Goal: Task Accomplishment & Management: Use online tool/utility

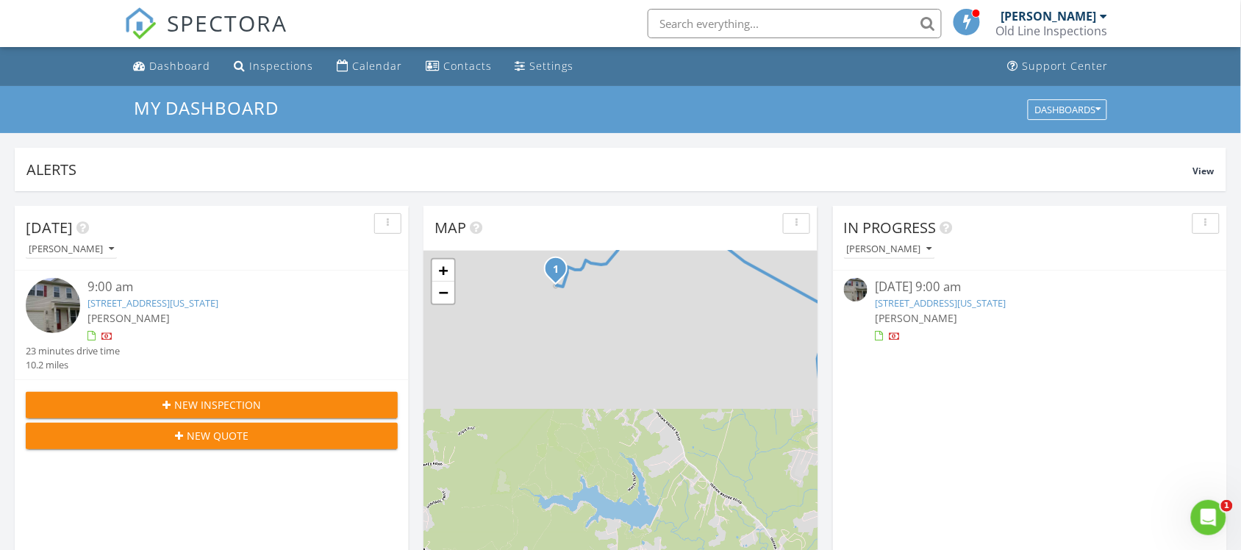
click at [149, 303] on link "44155 Beaver Creek Dr, California, MD 20619" at bounding box center [152, 302] width 131 height 13
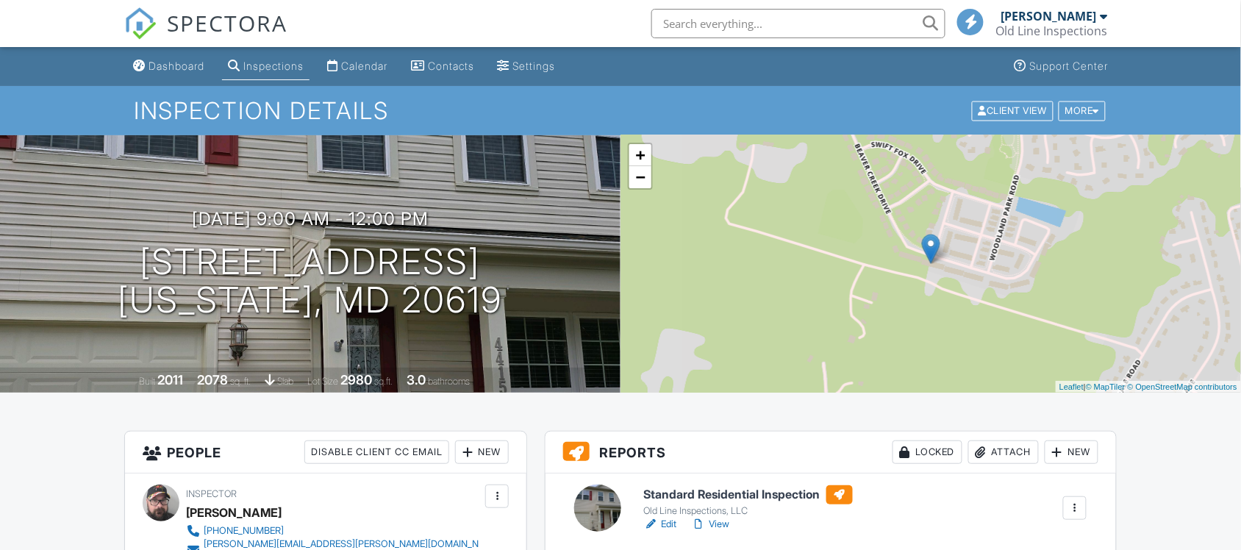
scroll to position [147, 0]
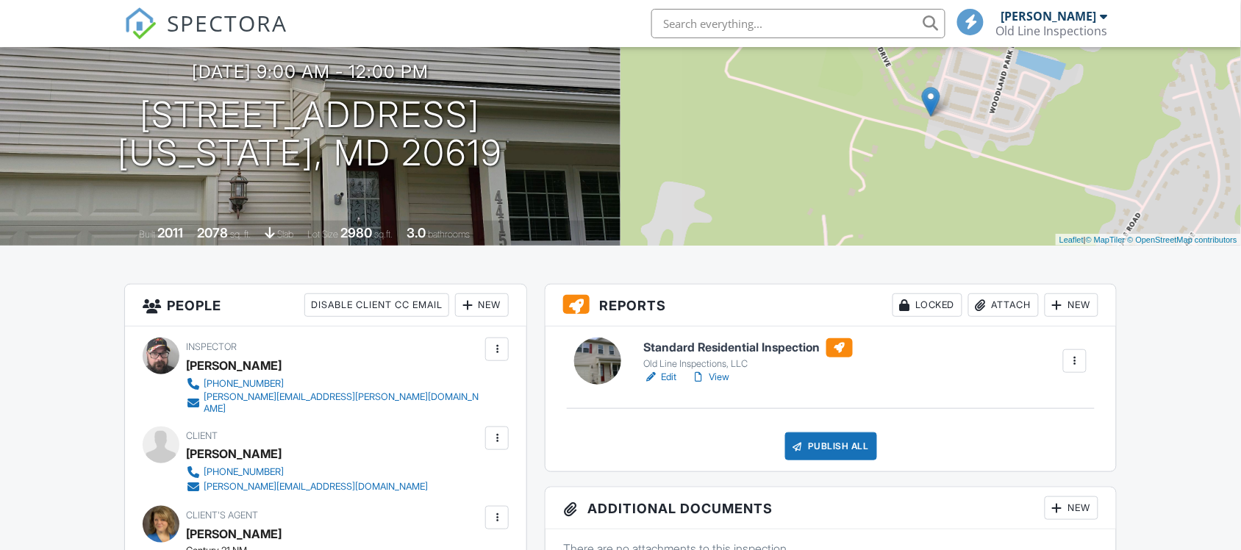
click at [1078, 496] on div "New" at bounding box center [1072, 508] width 54 height 24
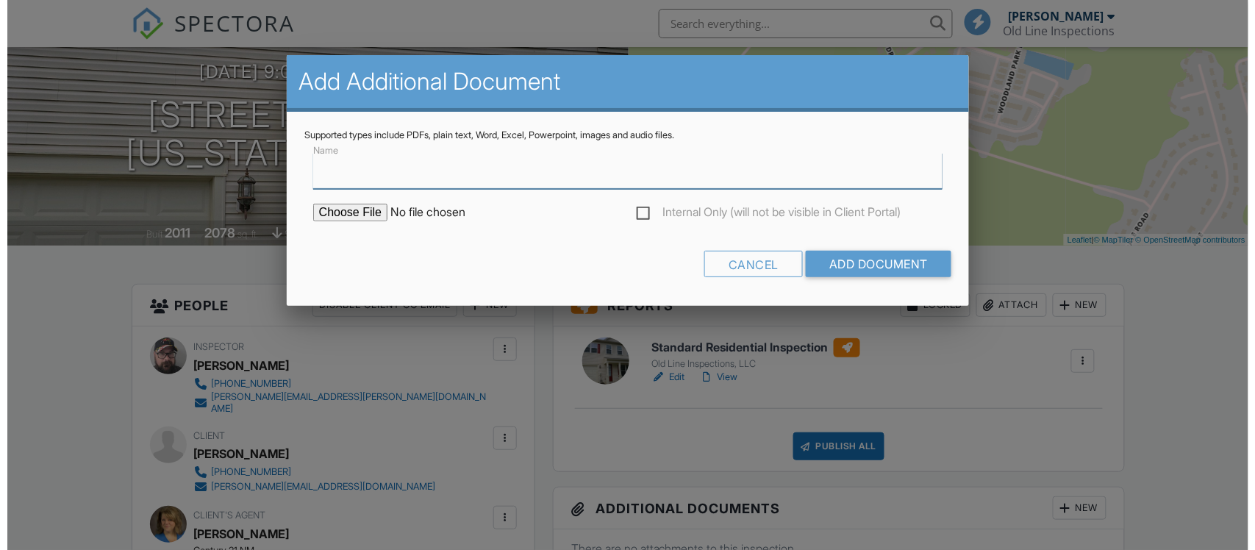
scroll to position [368, 0]
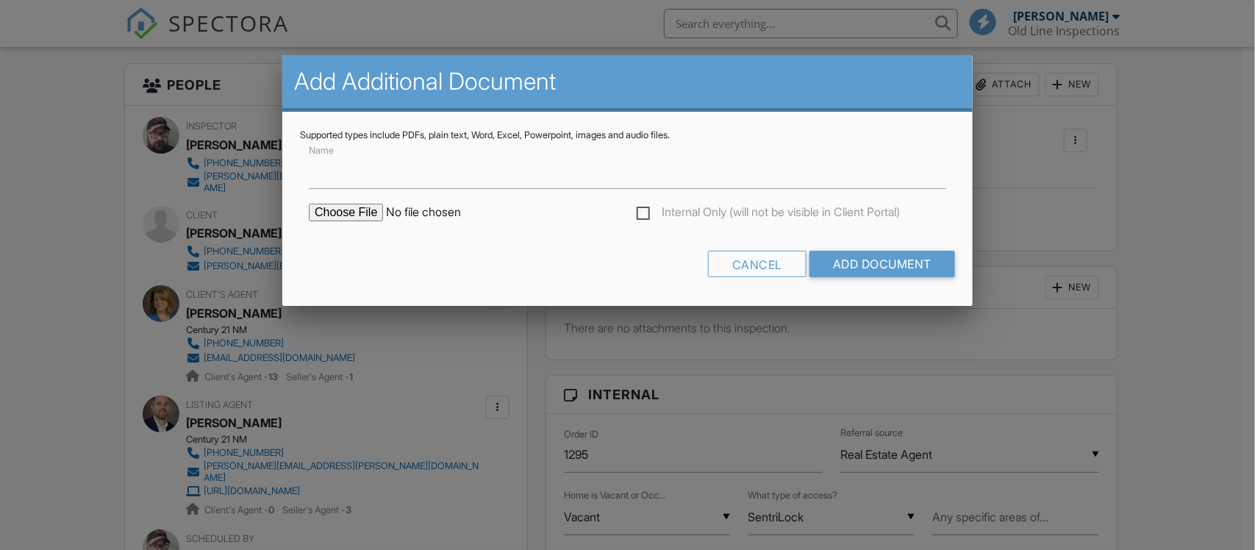
click at [364, 208] on input "file" at bounding box center [434, 213] width 250 height 18
click at [368, 218] on input "file" at bounding box center [434, 213] width 250 height 18
type input "C:\fakepath\44155 [GEOGRAPHIC_DATA] WDI.pdf"
click at [816, 257] on input "Add Document" at bounding box center [882, 264] width 146 height 26
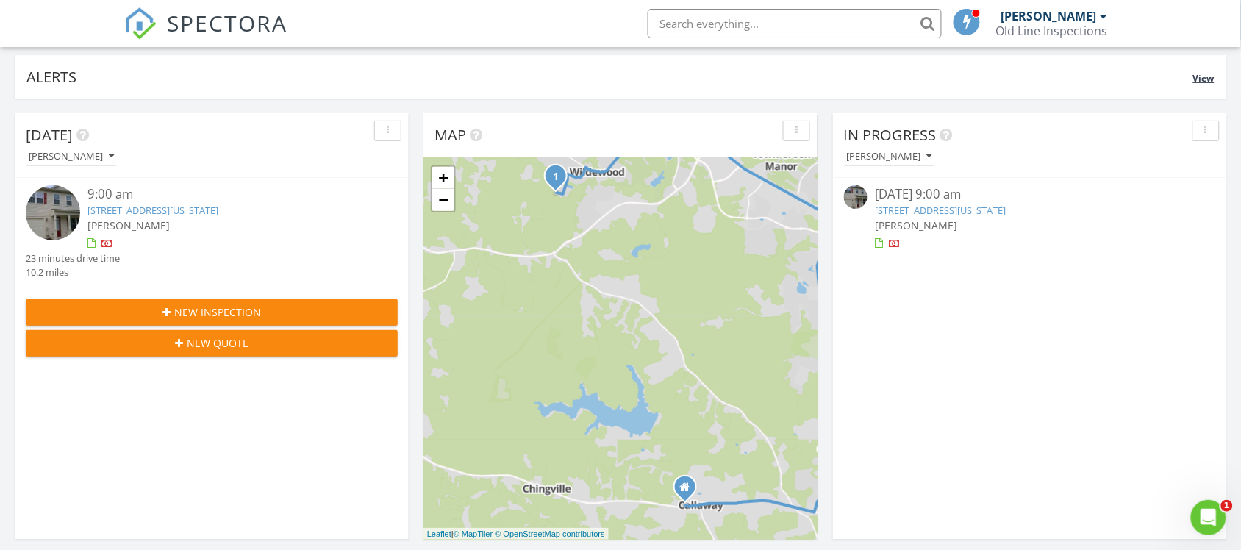
scroll to position [92, 0]
